Goal: Find specific page/section: Find specific page/section

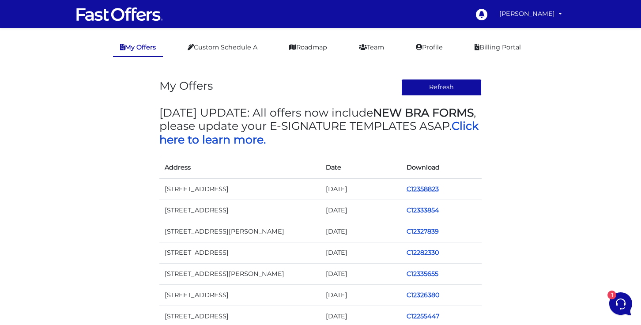
click at [428, 187] on link "C12358823" at bounding box center [422, 189] width 32 height 8
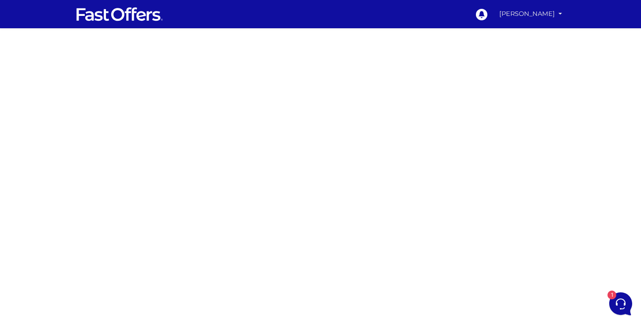
click at [507, 19] on link "[PERSON_NAME]" at bounding box center [530, 13] width 70 height 17
click at [505, 34] on link "My Offers" at bounding box center [530, 34] width 70 height 14
